Goal: Task Accomplishment & Management: Use online tool/utility

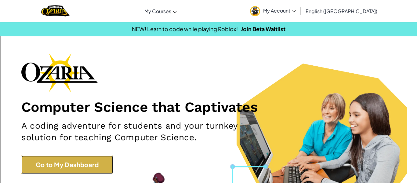
click at [53, 166] on link "Go to My Dashboard" at bounding box center [67, 165] width 92 height 18
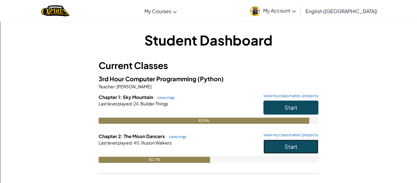
click at [294, 152] on button "Start" at bounding box center [291, 147] width 55 height 14
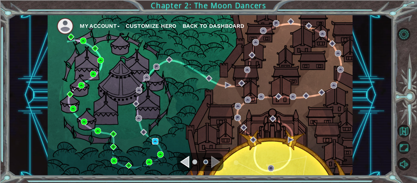
click at [155, 144] on img at bounding box center [155, 141] width 6 height 6
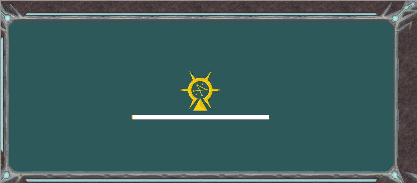
click at [153, 141] on div "Goals Error loading from server. Try refreshing the page. You'll need to join a…" at bounding box center [208, 91] width 417 height 183
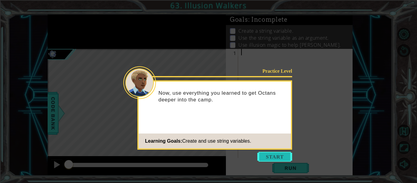
click at [267, 154] on button "Start" at bounding box center [275, 157] width 35 height 10
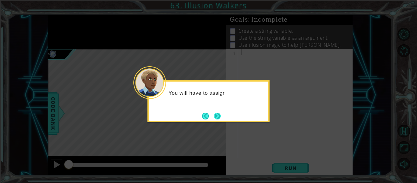
click at [214, 115] on button "Next" at bounding box center [217, 116] width 7 height 7
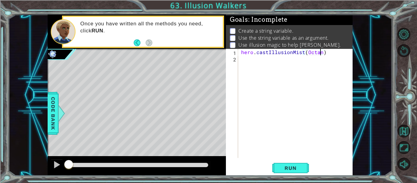
scroll to position [0, 5]
type textarea "hero.castIllusionMist(Octans)"
click at [243, 62] on div "hero . castIllusionMist ( Octans )" at bounding box center [297, 110] width 115 height 122
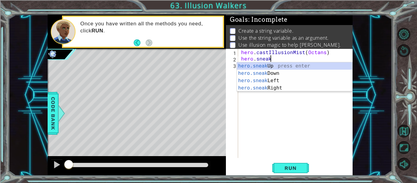
scroll to position [0, 2]
type textarea "hero.sneakUp(1)"
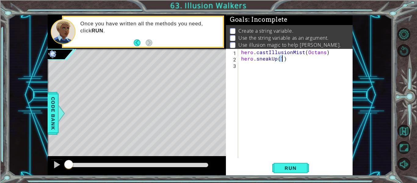
click at [237, 66] on div "3" at bounding box center [232, 66] width 11 height 6
click at [11, 94] on div "1 ההההההההההההההההההההההההההההההההההההההההההההההההההההההההההההההההההההההההההההה…" at bounding box center [200, 95] width 384 height 161
click at [282, 57] on div "hero . castIllusionMist ( Octans ) hero . sneakUp ( 1 )" at bounding box center [297, 110] width 115 height 122
type textarea "hero.sneakUp(2)"
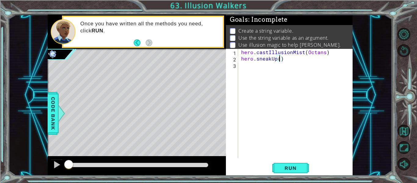
scroll to position [0, 2]
click at [241, 65] on div "hero . castIllusionMist ( Octans ) hero . sneakUp ( 2 )" at bounding box center [297, 110] width 115 height 122
click at [249, 53] on div "hero . castIllusionMist ( Octans ) hero . sneakUp ( 2 )" at bounding box center [297, 110] width 115 height 122
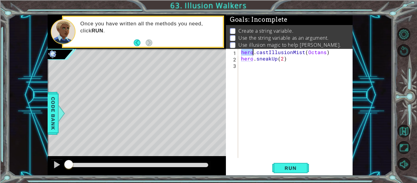
click at [249, 53] on div "hero . castIllusionMist ( Octans ) hero . sneakUp ( 2 )" at bounding box center [297, 110] width 115 height 122
type textarea "hero.castIllusionMist(Octans) hero.sneakUp(2)"
click at [244, 66] on div "hero . castIllusionMist ( Octans ) hero . sneakUp ( 2 )" at bounding box center [297, 110] width 115 height 122
paste textarea "h"
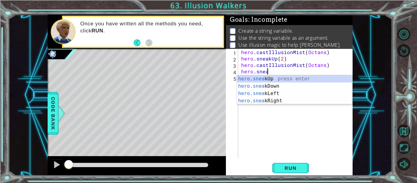
scroll to position [0, 2]
click at [254, 77] on div "hero.sneak Up press enter hero.sneak Down press enter hero.sneak Left press ent…" at bounding box center [295, 97] width 116 height 44
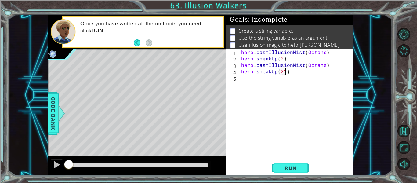
scroll to position [0, 2]
click at [283, 171] on span "Run" at bounding box center [291, 168] width 24 height 6
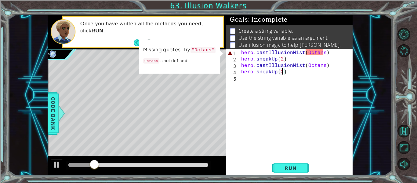
click at [324, 53] on div "hero . castIllusionMist ( Octans ) hero . sneakUp ( 2 ) hero . castIllusionMist…" at bounding box center [297, 110] width 115 height 122
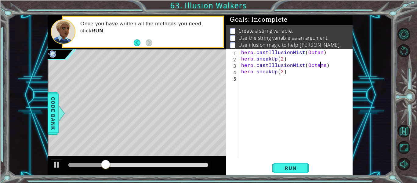
click at [321, 67] on div "hero . castIllusionMist ( Octan ) hero . sneakUp ( 2 ) hero . castIllusionMist …" at bounding box center [297, 110] width 115 height 122
click at [290, 165] on span "Run" at bounding box center [291, 168] width 24 height 6
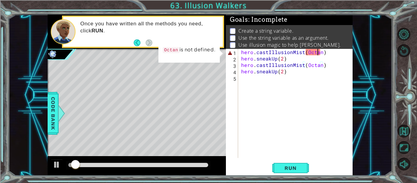
click at [318, 52] on div "hero . castIllusionMist ( Octan ) hero . sneakUp ( 2 ) hero . castIllusionMist …" at bounding box center [297, 110] width 115 height 122
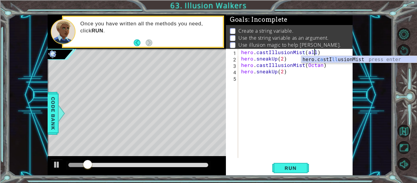
scroll to position [0, 5]
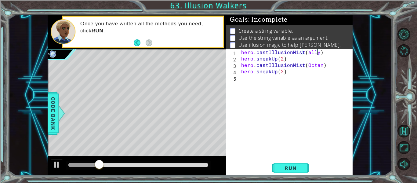
click at [321, 66] on div "hero . castIllusionMist ( ally ) hero . sneakUp ( 2 ) hero . castIllusionMist (…" at bounding box center [297, 110] width 115 height 122
click at [292, 173] on button "Run" at bounding box center [291, 168] width 37 height 13
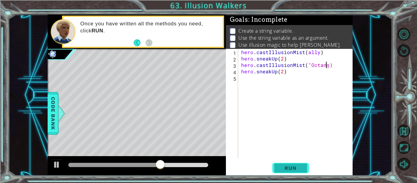
scroll to position [0, 6]
click at [316, 52] on div "hero . castIllusionMist ( ally ) hero . sneakUp ( 2 ) hero . castIllusionMist (…" at bounding box center [297, 110] width 115 height 122
type textarea "hero.castIllusionMist("Octans")"
click at [281, 164] on button "Run" at bounding box center [291, 168] width 37 height 13
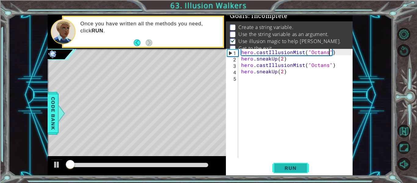
scroll to position [5, 0]
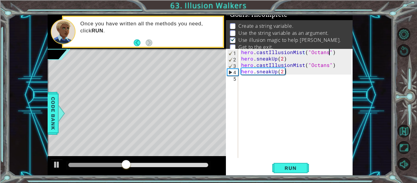
click at [246, 79] on div "hero . castIllusionMist ( "Octans" ) hero . sneakUp ( 2 ) hero . castIllusionMi…" at bounding box center [297, 110] width 115 height 122
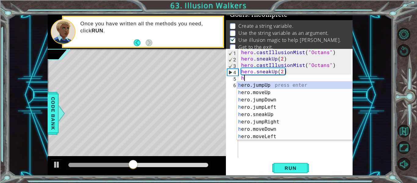
type textarea "h"
click at [361, 66] on div "1 ההההההההההההההההההההההההההההההההההההההההההההההההההההההההההההההההההההההההההההה…" at bounding box center [200, 95] width 384 height 161
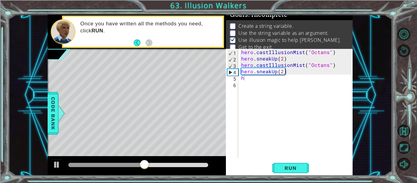
click at [245, 78] on div "hero . castIllusionMist ( "Octans" ) hero . sneakUp ( 2 ) hero . castIllusionMi…" at bounding box center [297, 110] width 115 height 122
click at [282, 73] on div "hero . castIllusionMist ( "Octans" ) hero . sneakUp ( 2 ) hero . castIllusionMi…" at bounding box center [297, 110] width 115 height 122
type textarea "hero.sneakUp(3)"
click at [286, 170] on span "Run" at bounding box center [291, 168] width 24 height 6
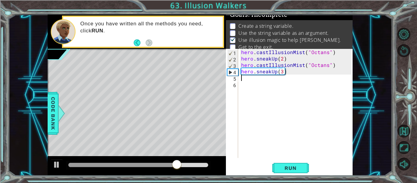
click at [243, 80] on div "hero . castIllusionMist ( "Octans" ) hero . sneakUp ( 2 ) hero . castIllusionMi…" at bounding box center [297, 110] width 115 height 122
